Goal: Find specific page/section: Locate item on page

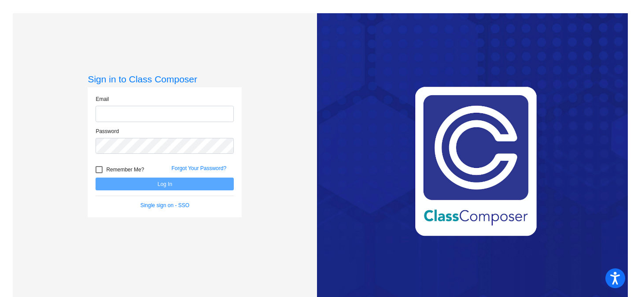
type input "[EMAIL_ADDRESS][DOMAIN_NAME]"
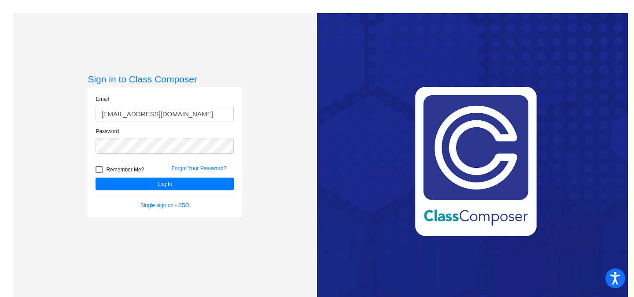
click at [158, 175] on div "Remember Me?" at bounding box center [127, 170] width 76 height 13
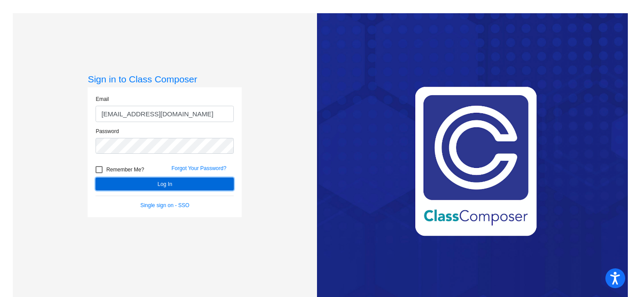
click at [157, 183] on button "Log In" at bounding box center [165, 183] width 138 height 13
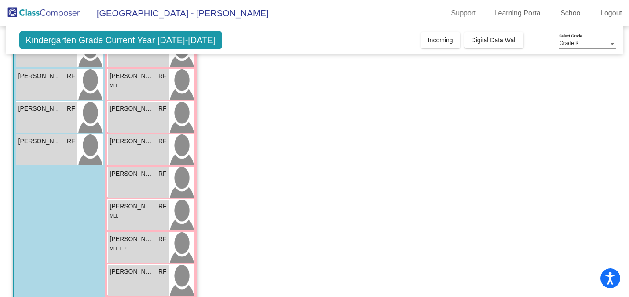
scroll to position [203, 0]
click at [137, 152] on div "[PERSON_NAME] RF lock do_not_disturb_alt" at bounding box center [138, 149] width 61 height 31
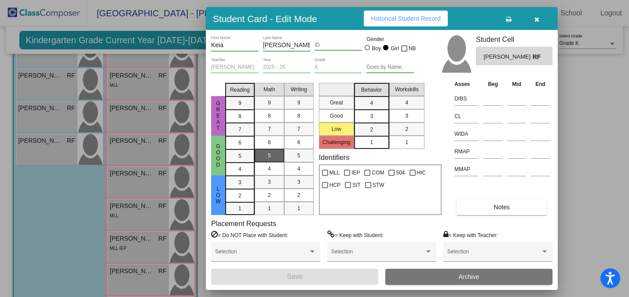
scroll to position [0, 0]
click at [537, 19] on icon "button" at bounding box center [537, 19] width 5 height 6
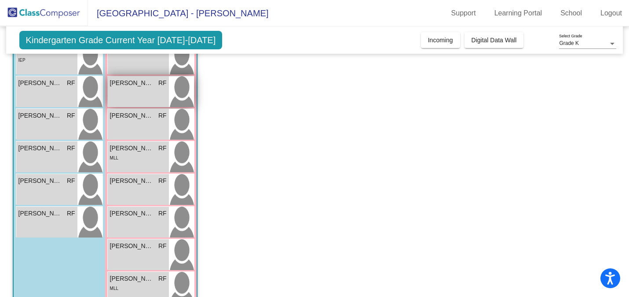
scroll to position [136, 0]
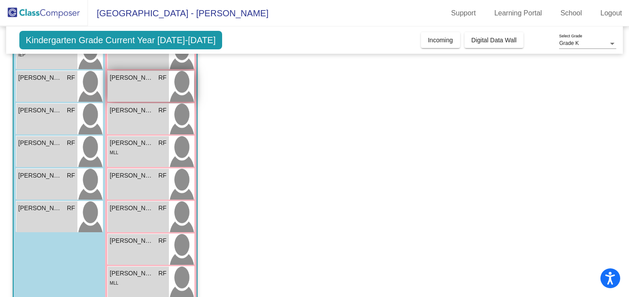
click at [124, 219] on div "[PERSON_NAME] RF lock do_not_disturb_alt" at bounding box center [138, 216] width 61 height 31
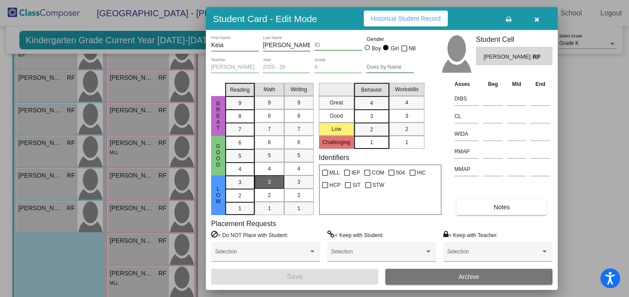
scroll to position [0, 0]
click at [541, 18] on button "button" at bounding box center [537, 19] width 28 height 16
